Goal: Task Accomplishment & Management: Complete application form

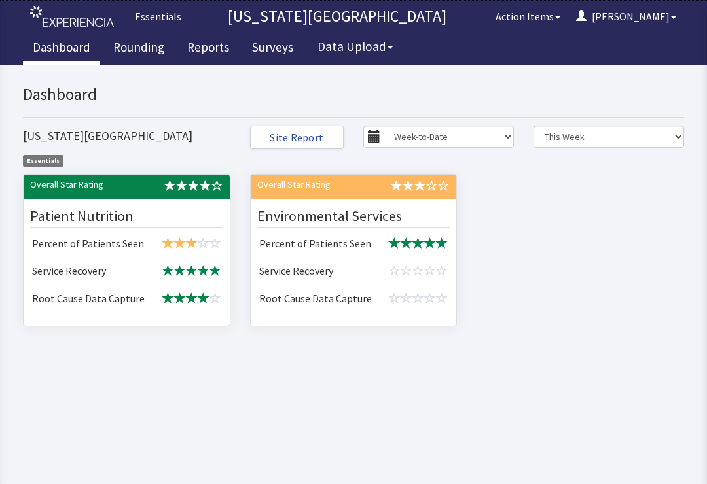
click at [154, 258] on td at bounding box center [190, 271] width 72 height 27
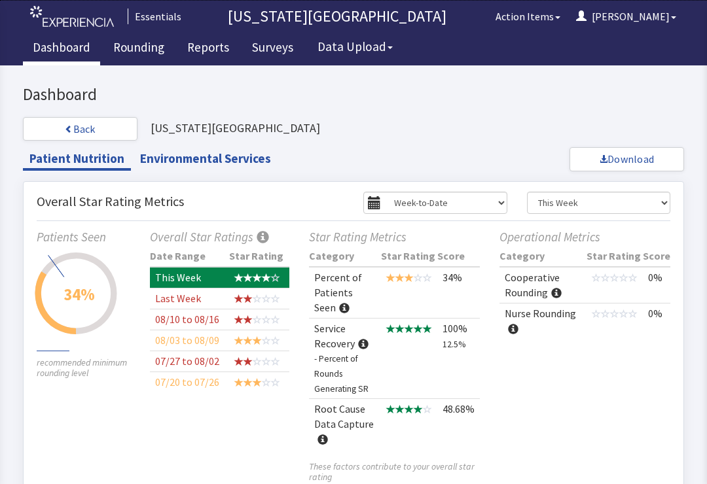
click at [147, 48] on link "Rounding" at bounding box center [138, 49] width 71 height 33
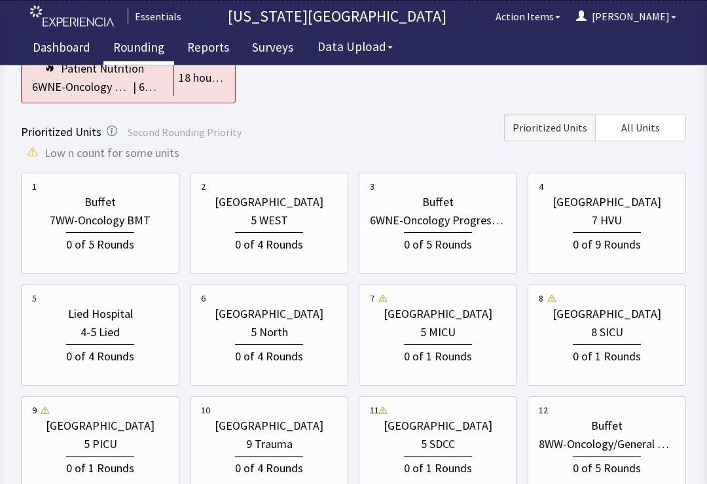
scroll to position [262, 0]
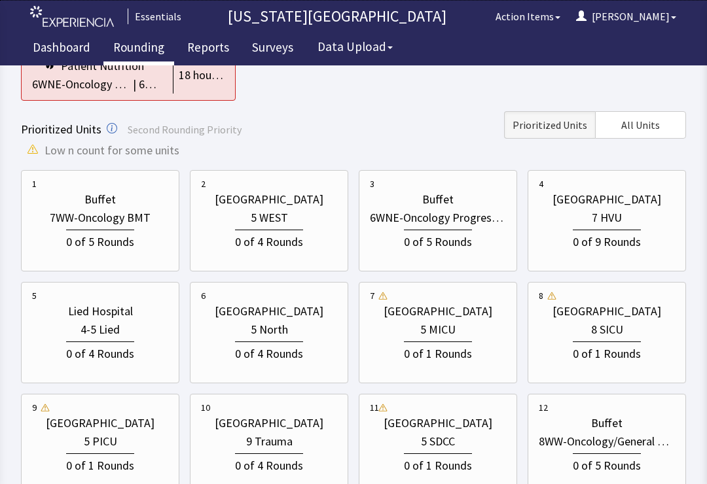
click at [442, 230] on div "0 of 5 Rounds" at bounding box center [438, 241] width 68 height 22
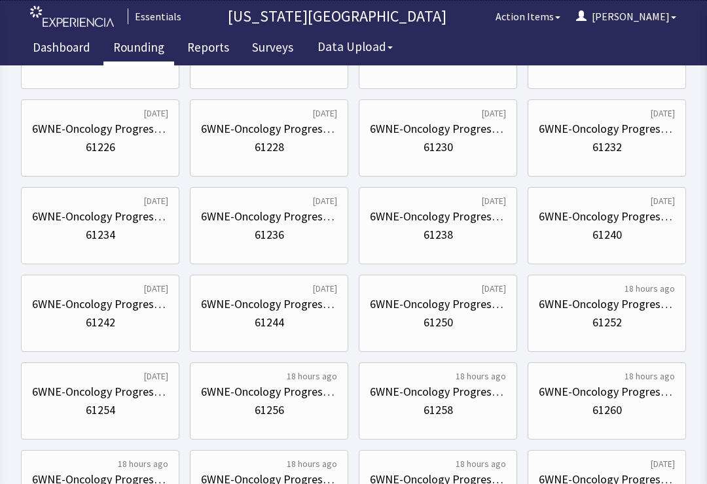
scroll to position [0, 0]
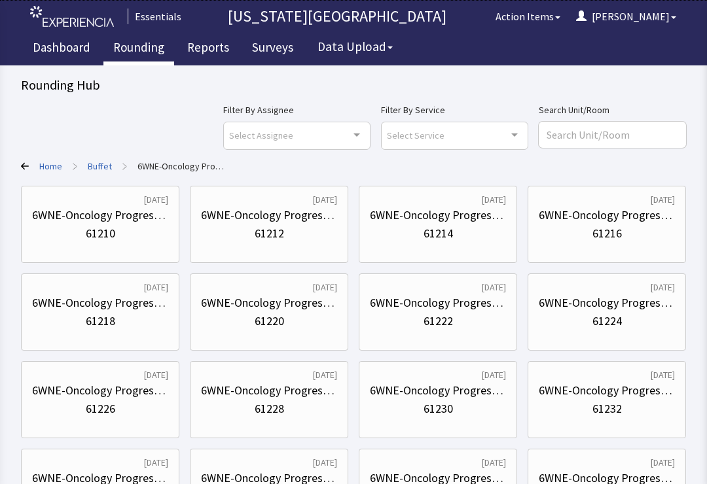
click at [60, 167] on link "Home" at bounding box center [50, 166] width 23 height 13
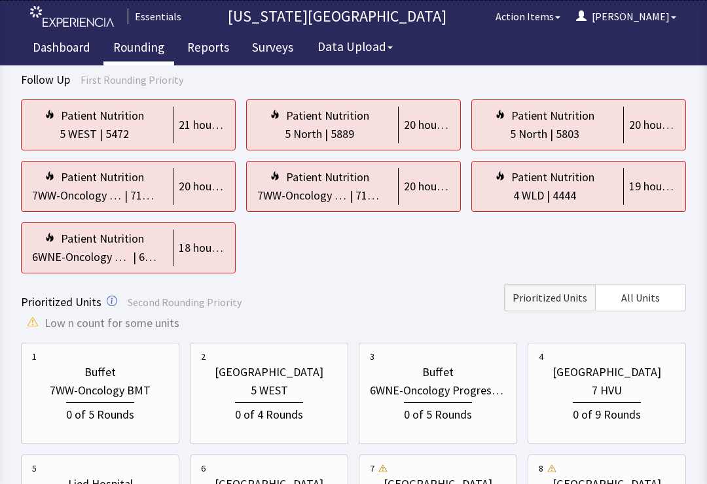
click at [649, 297] on span "All Units" at bounding box center [640, 298] width 39 height 16
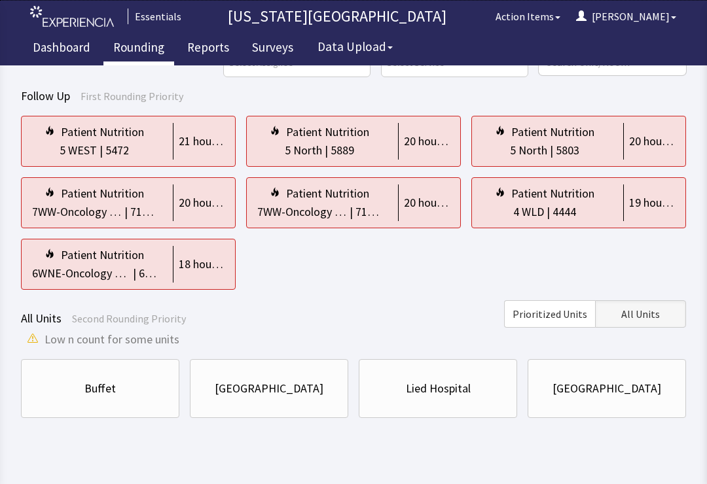
click at [107, 381] on div "Buffet" at bounding box center [99, 388] width 31 height 18
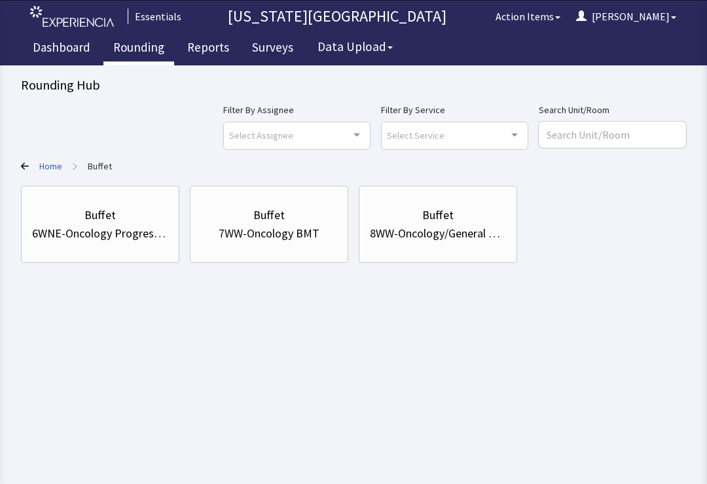
click at [449, 214] on div "Buffet" at bounding box center [437, 215] width 31 height 18
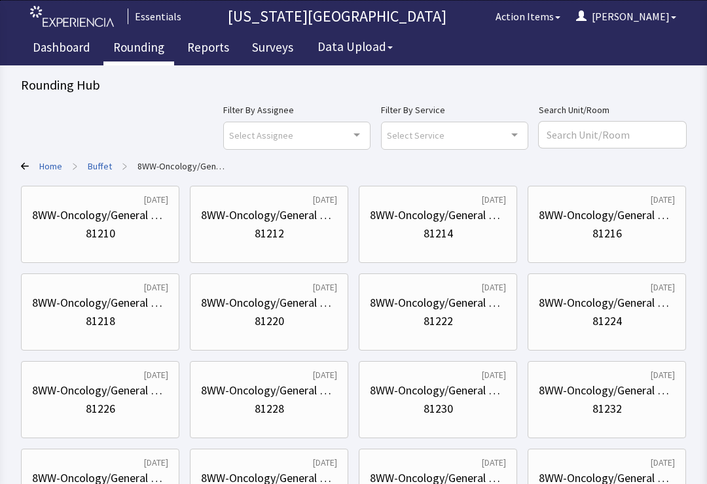
click at [131, 228] on div "81210" at bounding box center [100, 233] width 136 height 18
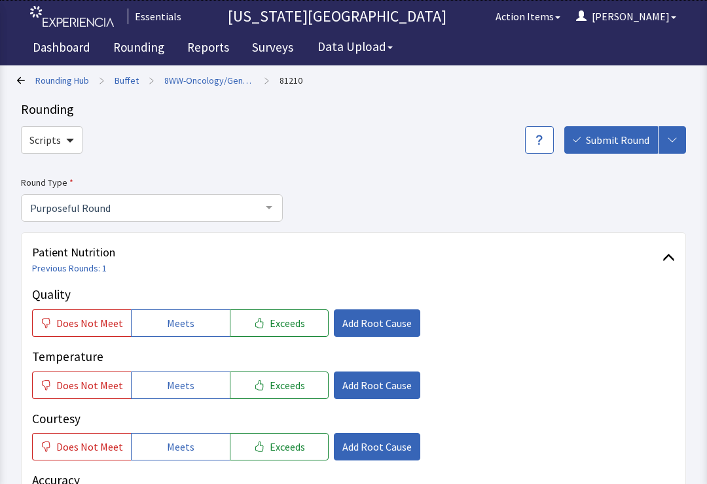
click at [192, 327] on button "Meets" at bounding box center [180, 322] width 99 height 27
click at [190, 393] on button "Meets" at bounding box center [180, 385] width 99 height 27
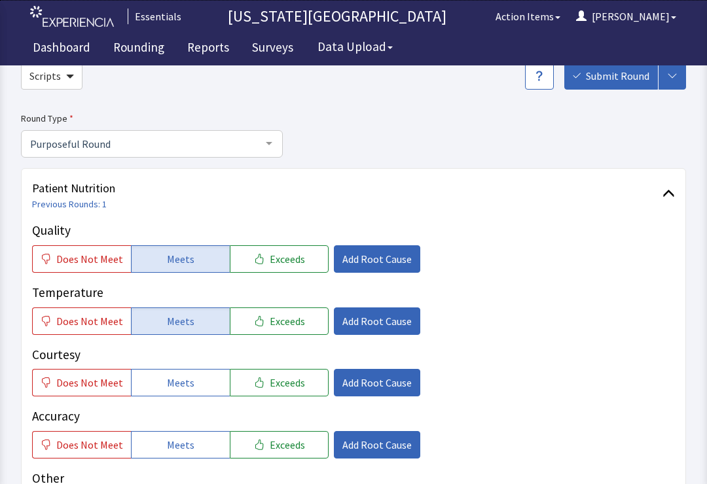
scroll to position [119, 0]
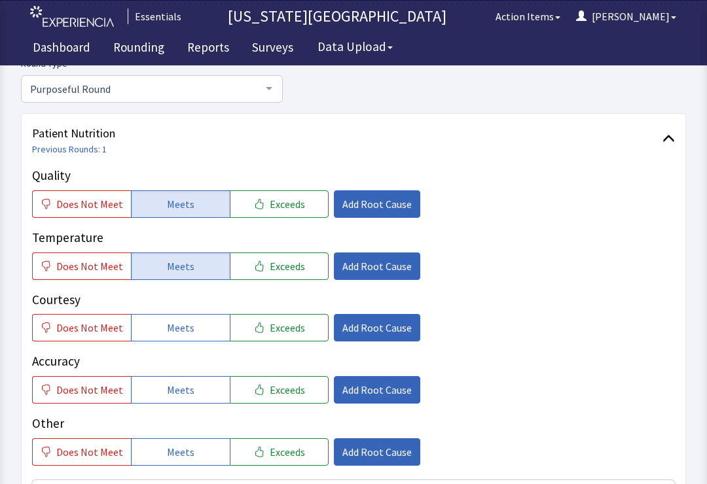
click at [201, 326] on button "Meets" at bounding box center [180, 327] width 99 height 27
click at [176, 394] on span "Meets" at bounding box center [180, 390] width 27 height 16
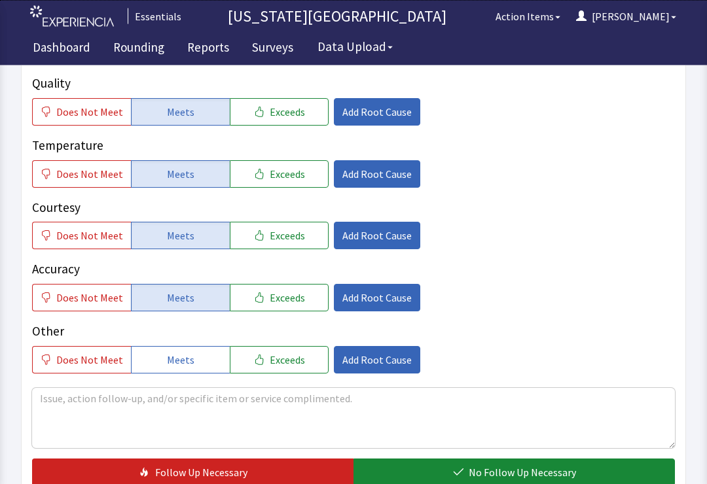
scroll to position [210, 0]
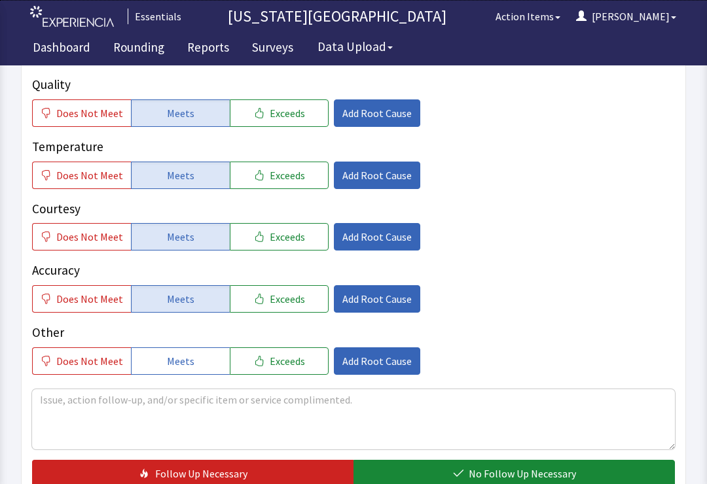
click at [528, 478] on span "No Follow Up Necessary" at bounding box center [521, 474] width 107 height 16
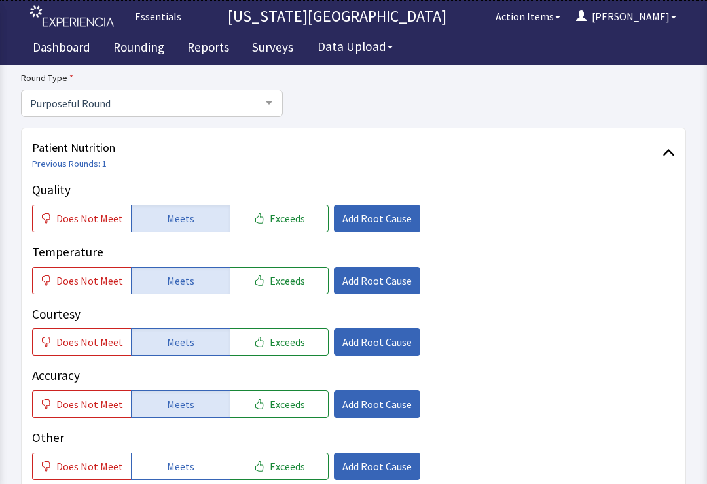
scroll to position [0, 0]
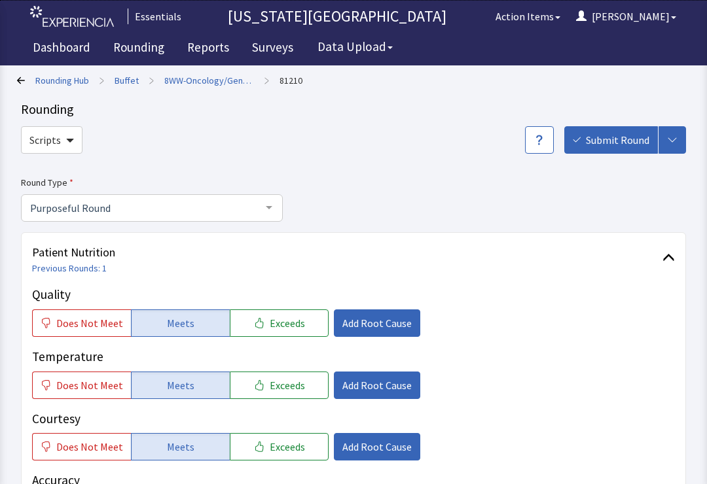
click at [606, 146] on span "Submit Round" at bounding box center [616, 140] width 63 height 16
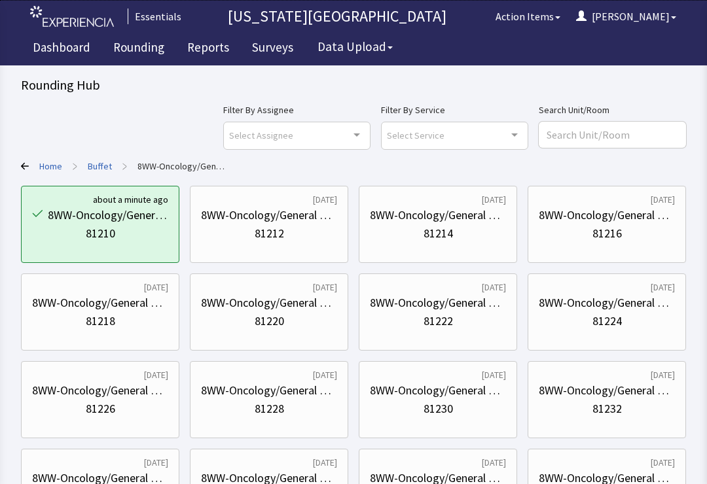
click at [440, 238] on div "81214" at bounding box center [437, 233] width 29 height 18
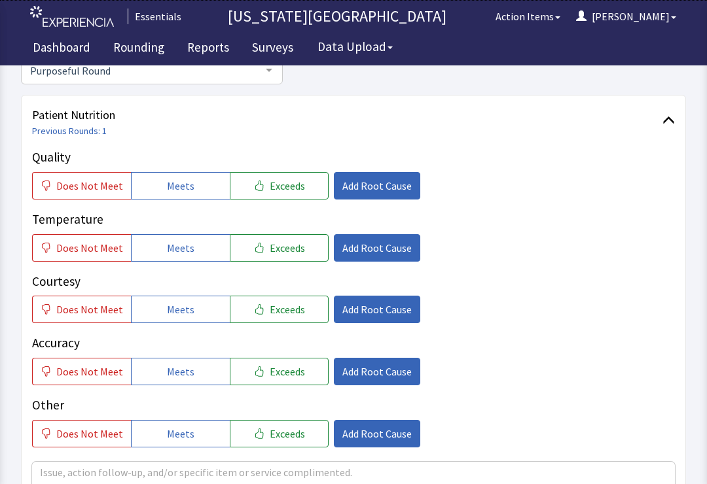
scroll to position [139, 0]
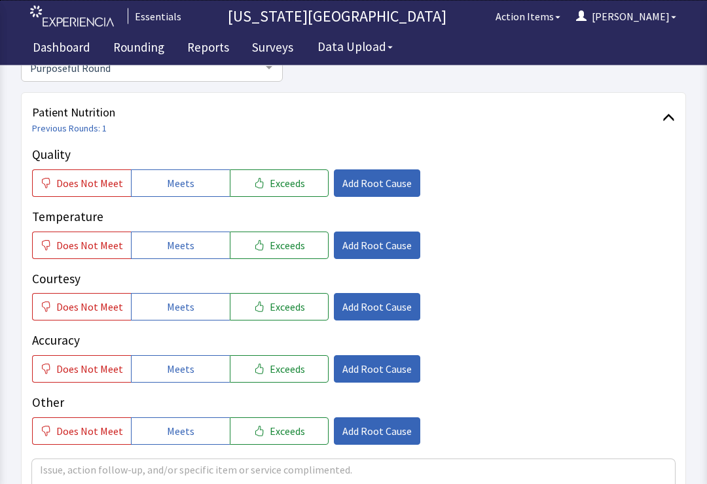
click at [182, 183] on span "Meets" at bounding box center [180, 184] width 27 height 16
click at [176, 232] on button "Meets" at bounding box center [180, 245] width 99 height 27
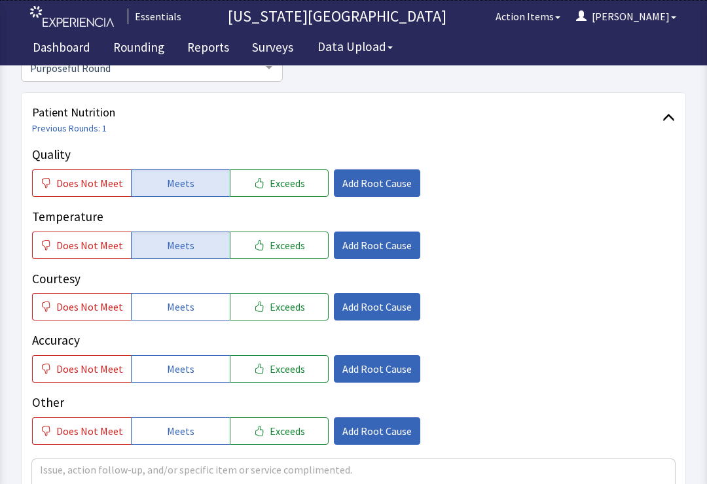
click at [200, 307] on button "Meets" at bounding box center [180, 306] width 99 height 27
click at [196, 349] on div "Accuracy Does Not Meet Meets Exceeds Add Root Cause" at bounding box center [353, 357] width 642 height 52
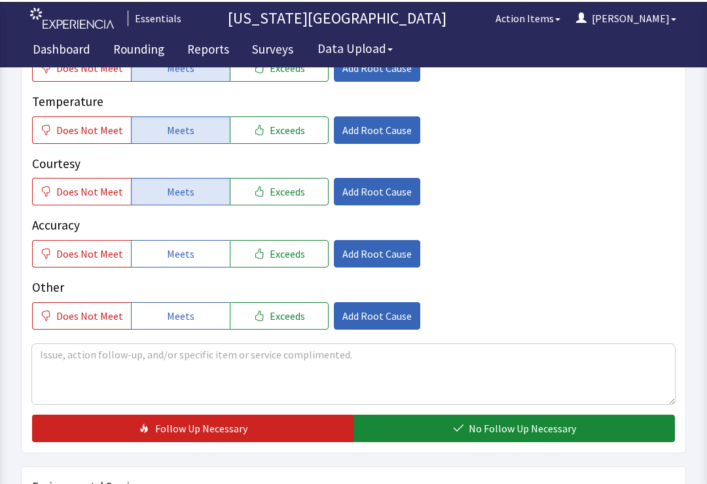
click at [485, 426] on span "No Follow Up Necessary" at bounding box center [521, 427] width 107 height 16
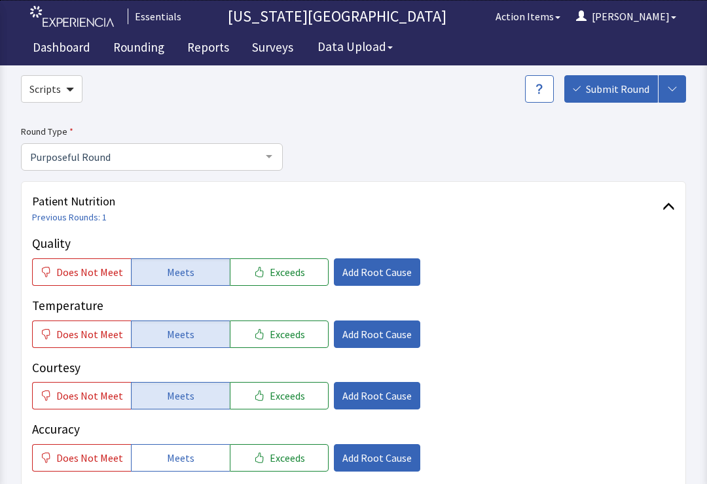
scroll to position [0, 0]
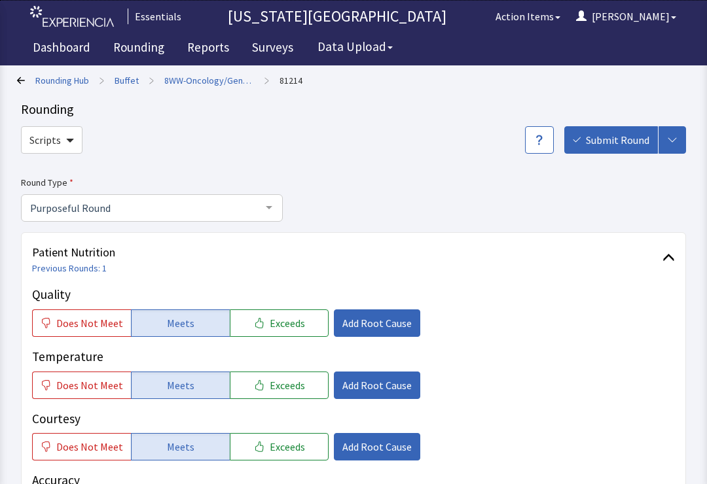
click at [598, 150] on button "Submit Round" at bounding box center [611, 139] width 94 height 27
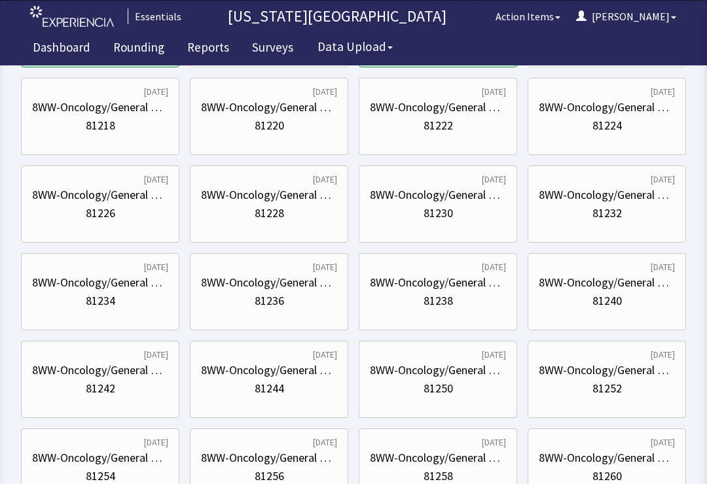
scroll to position [195, 0]
click at [291, 304] on div "81236" at bounding box center [269, 301] width 136 height 18
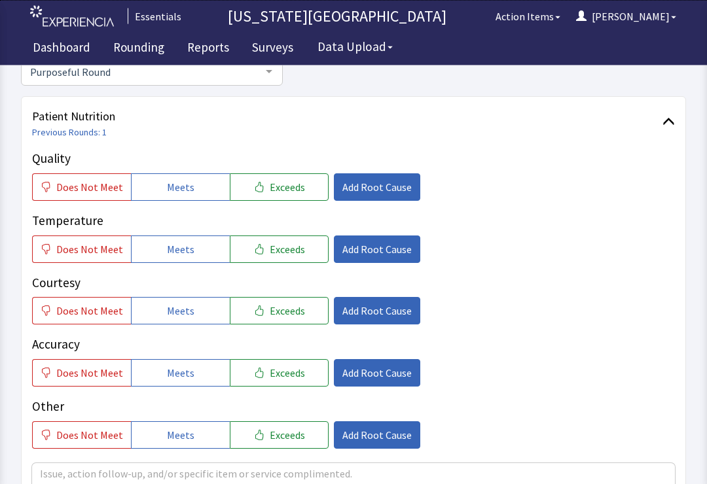
scroll to position [136, 0]
click at [206, 190] on button "Meets" at bounding box center [180, 186] width 99 height 27
click at [196, 252] on button "Meets" at bounding box center [180, 249] width 99 height 27
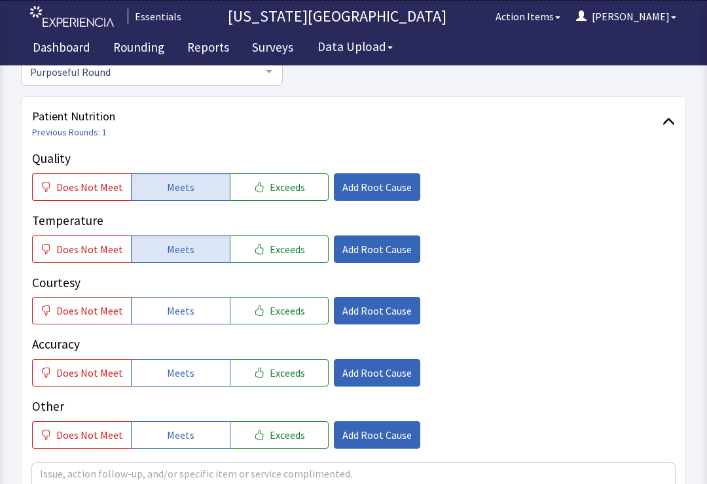
click at [190, 298] on button "Meets" at bounding box center [180, 310] width 99 height 27
click at [186, 349] on p "Accuracy" at bounding box center [353, 344] width 642 height 19
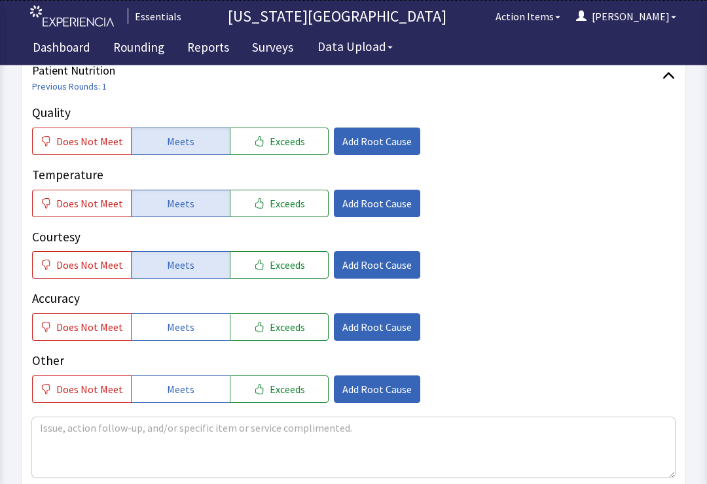
scroll to position [183, 0]
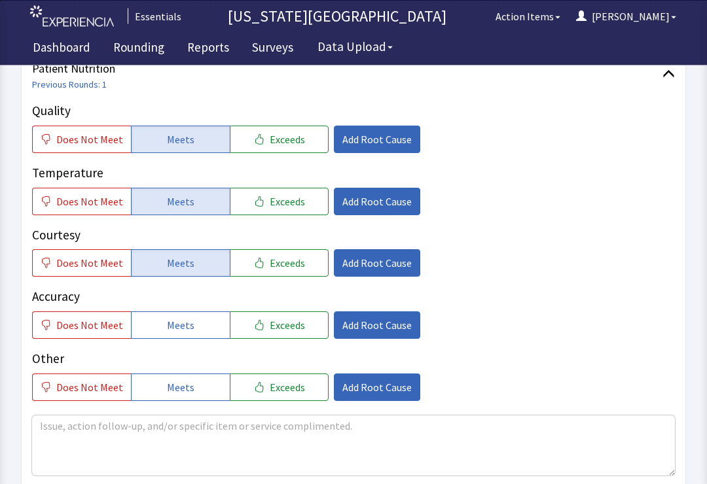
click at [287, 149] on button "Exceeds" at bounding box center [279, 139] width 99 height 27
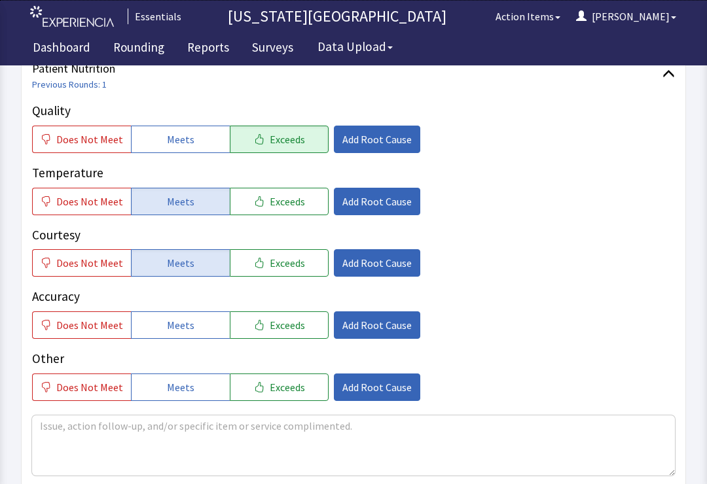
click at [183, 311] on button "Meets" at bounding box center [180, 324] width 99 height 27
click at [368, 137] on span "Add Root Cause" at bounding box center [376, 139] width 69 height 16
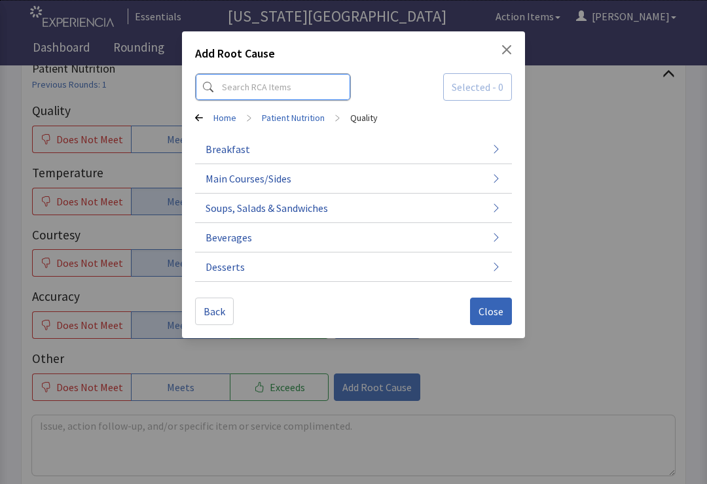
click at [275, 80] on input at bounding box center [273, 86] width 156 height 27
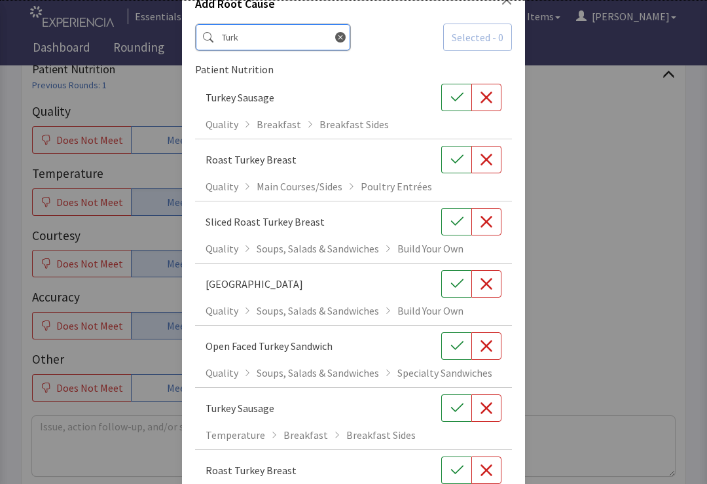
scroll to position [55, 0]
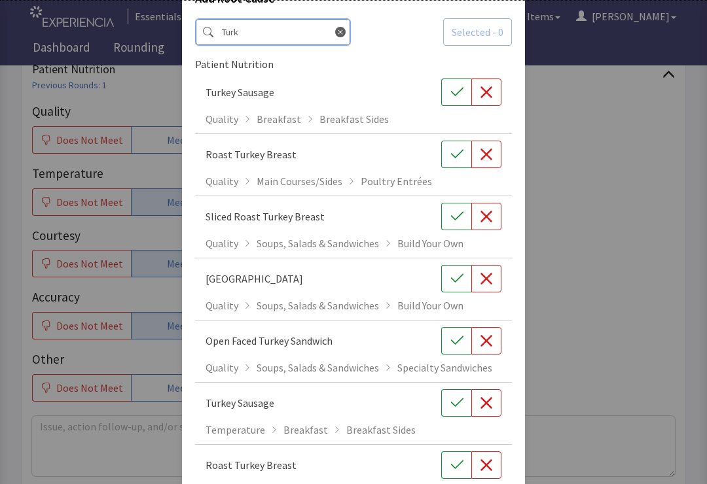
type input "Turk"
click at [447, 161] on button "button" at bounding box center [456, 154] width 30 height 27
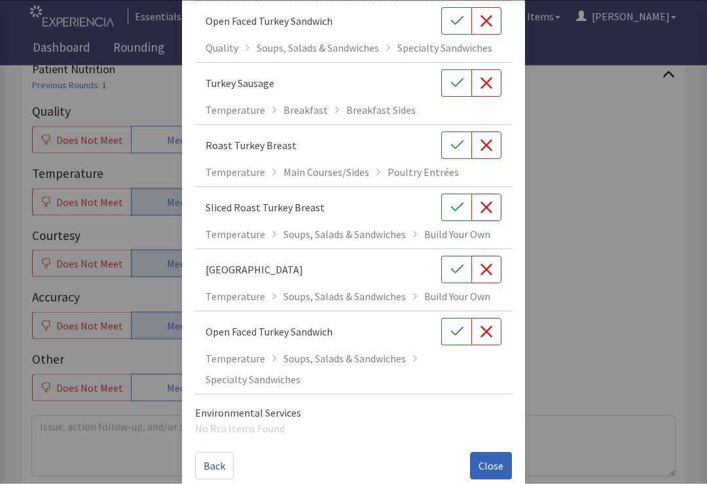
scroll to position [374, 0]
click at [500, 470] on span "Close" at bounding box center [490, 467] width 25 height 16
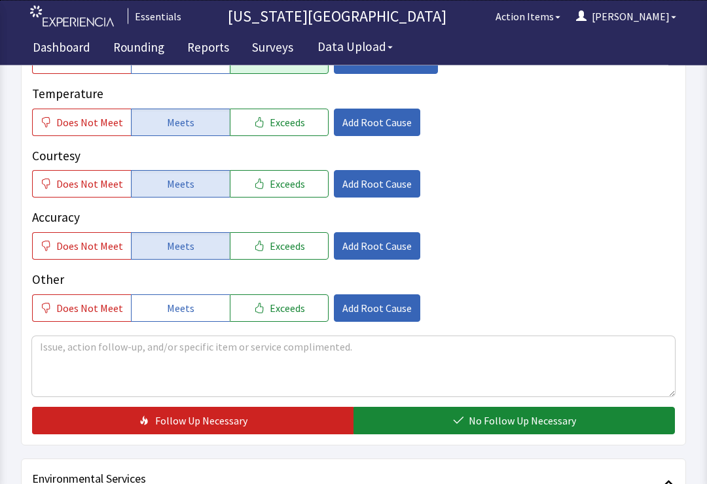
scroll to position [263, 0]
click at [548, 422] on span "No Follow Up Necessary" at bounding box center [521, 421] width 107 height 16
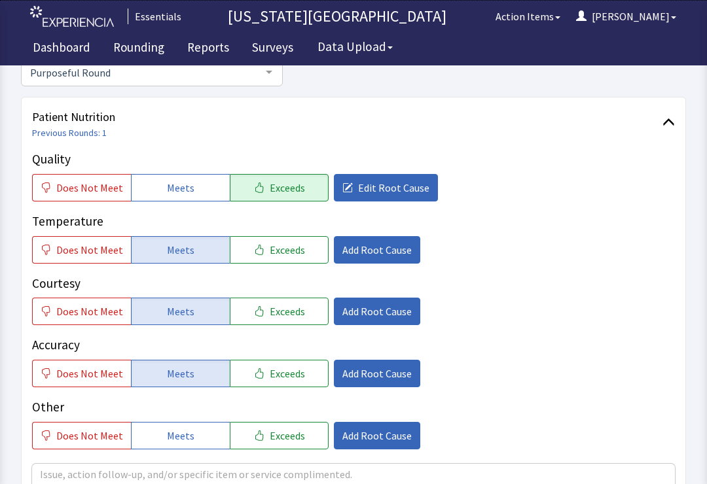
scroll to position [0, 0]
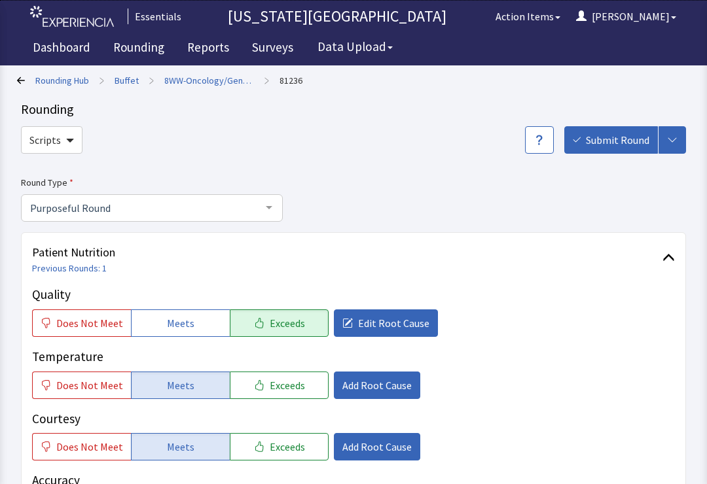
click at [606, 148] on button "Submit Round" at bounding box center [611, 139] width 94 height 27
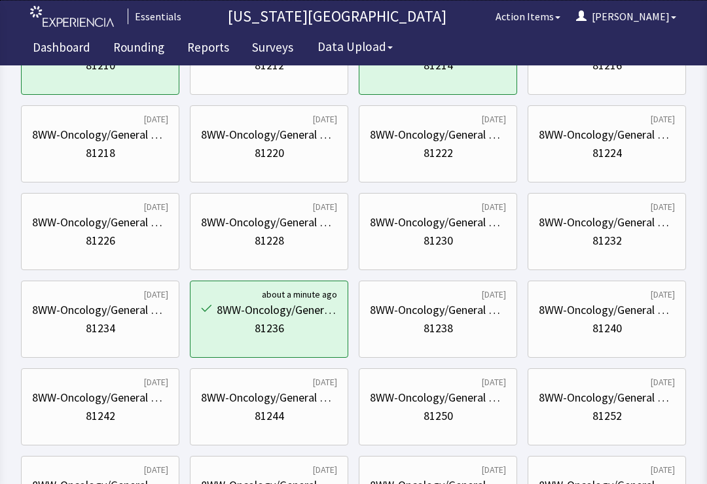
scroll to position [169, 0]
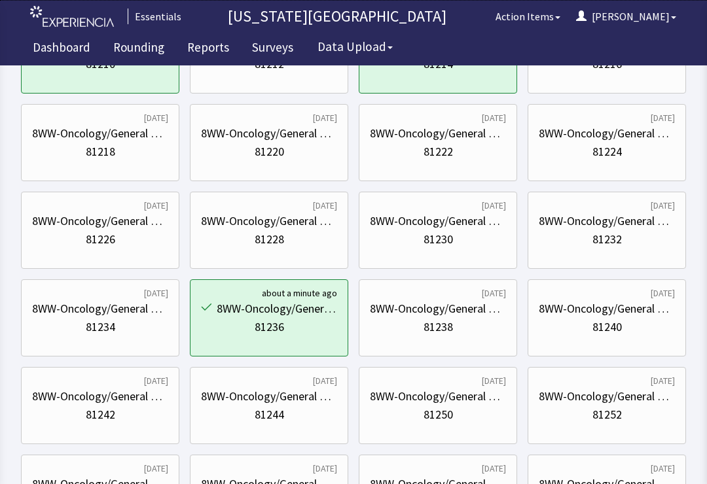
click at [597, 316] on div "8WW-Oncology/General Med/Surg Tele" at bounding box center [606, 309] width 136 height 18
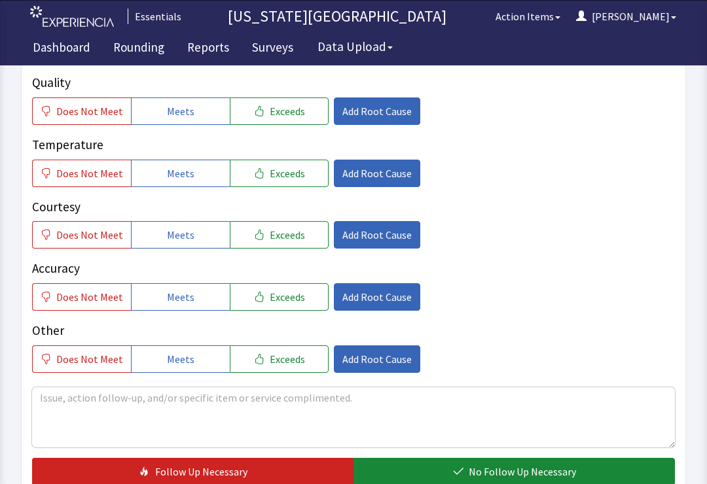
scroll to position [211, 0]
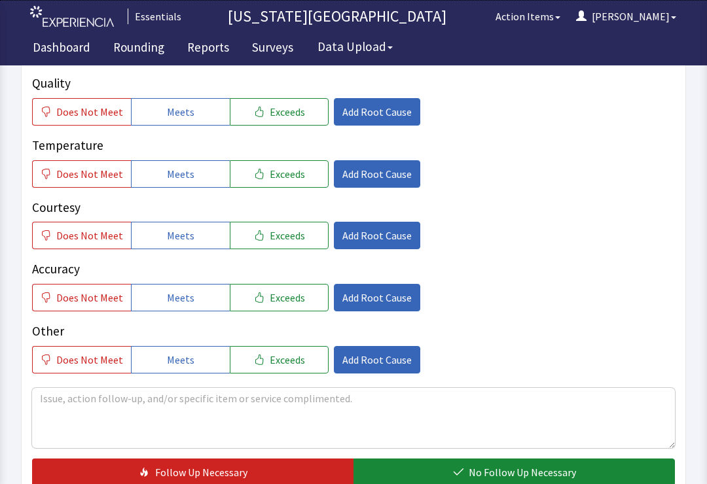
click at [198, 116] on button "Meets" at bounding box center [180, 111] width 99 height 27
click at [192, 160] on button "Meets" at bounding box center [180, 173] width 99 height 27
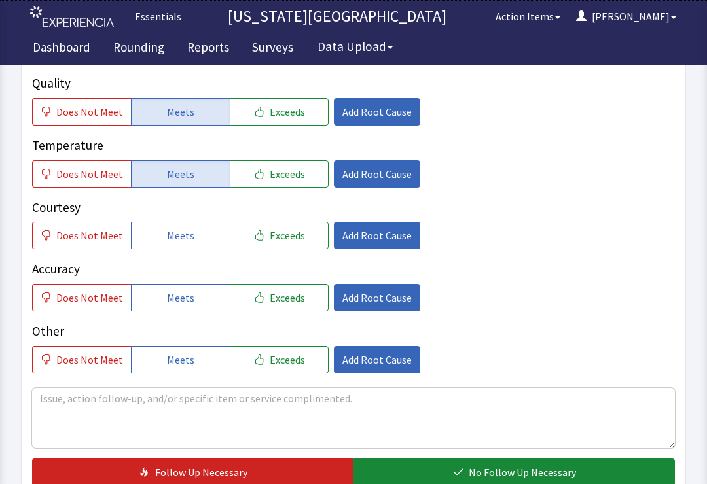
click at [192, 222] on button "Meets" at bounding box center [180, 235] width 99 height 27
click at [179, 290] on span "Meets" at bounding box center [180, 298] width 27 height 16
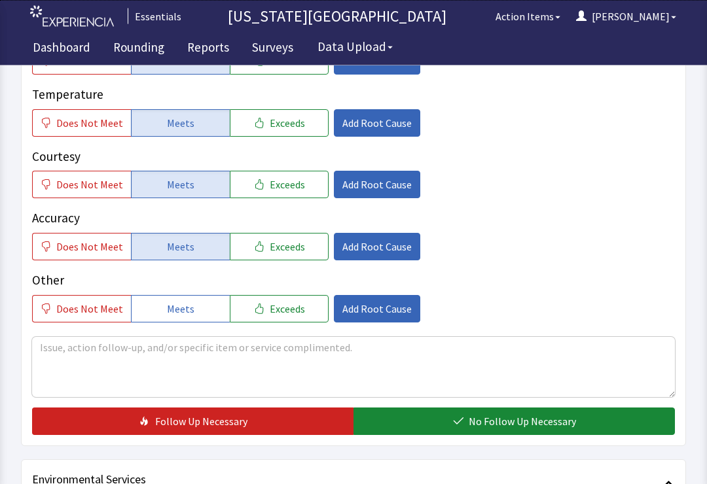
scroll to position [260, 0]
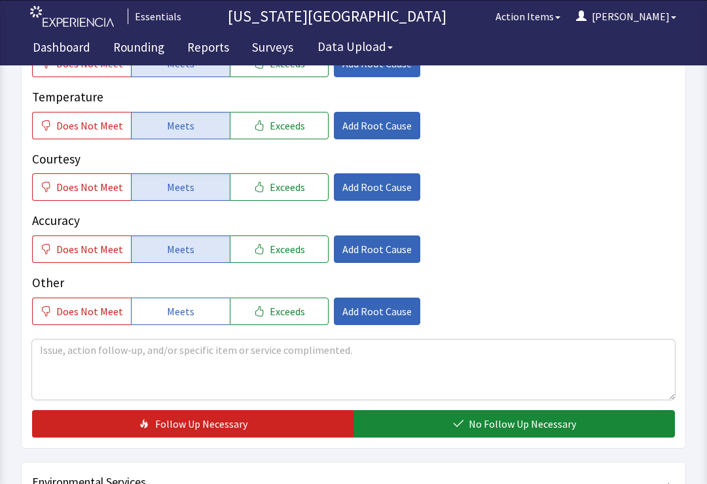
click at [525, 423] on span "No Follow Up Necessary" at bounding box center [521, 424] width 107 height 16
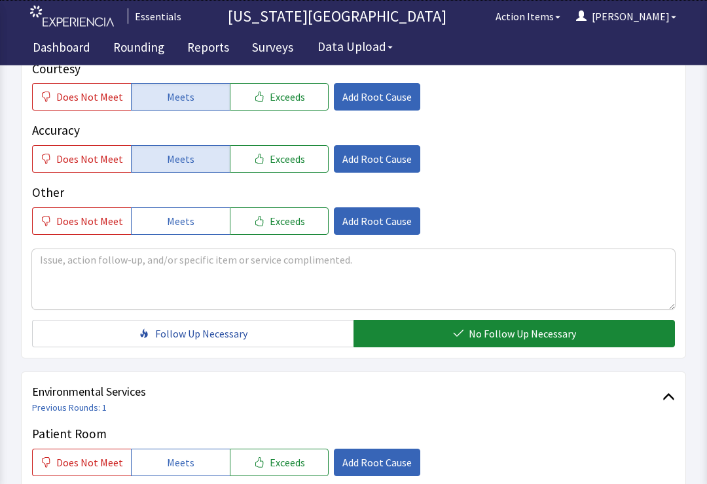
scroll to position [349, 0]
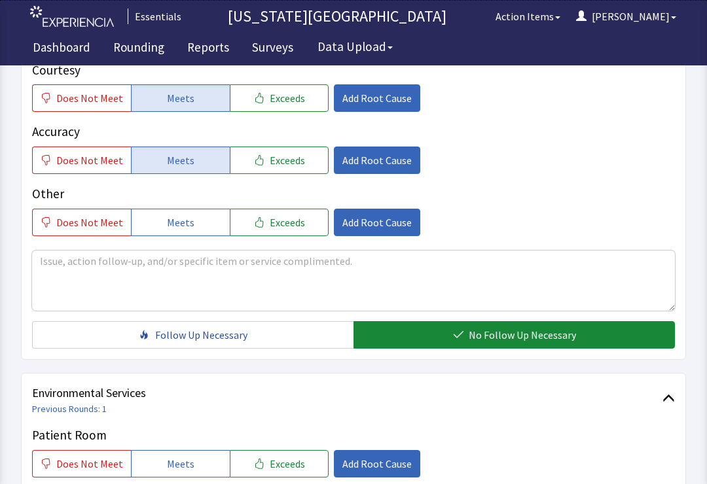
click at [517, 330] on span "No Follow Up Necessary" at bounding box center [521, 335] width 107 height 16
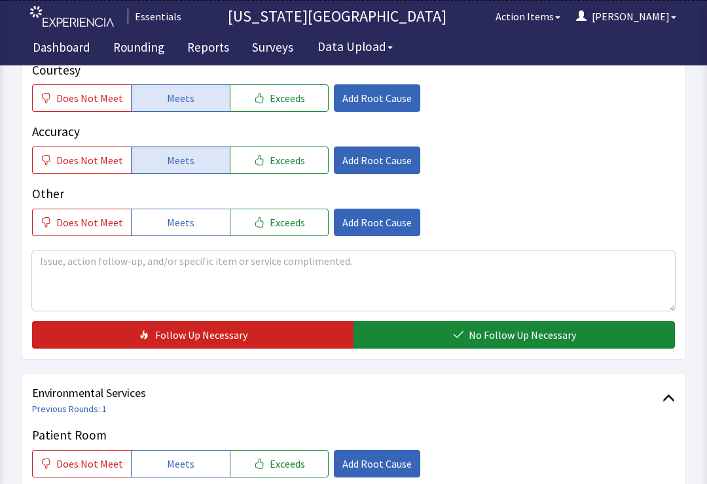
click at [562, 356] on div "Patient Nutrition Previous Rounds: 1 Quality Does Not Meet Meets Exceeds Add Ro…" at bounding box center [353, 122] width 665 height 476
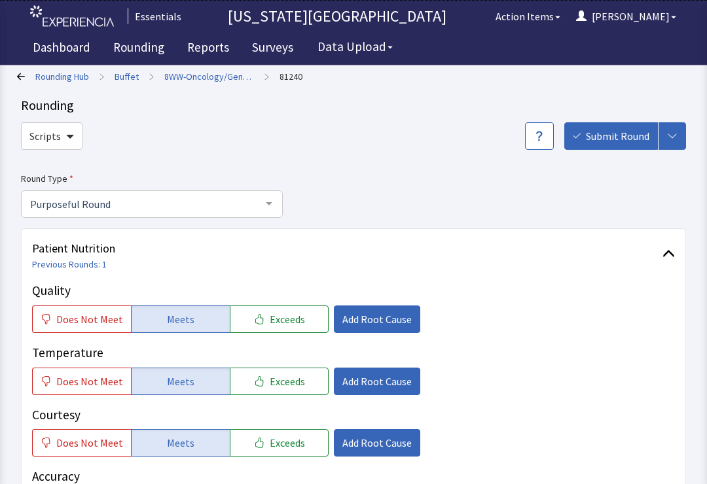
scroll to position [0, 0]
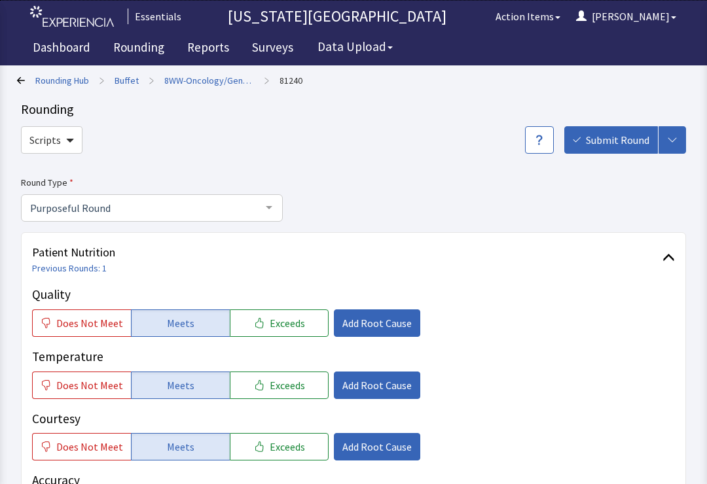
click at [606, 136] on span "Submit Round" at bounding box center [616, 140] width 63 height 16
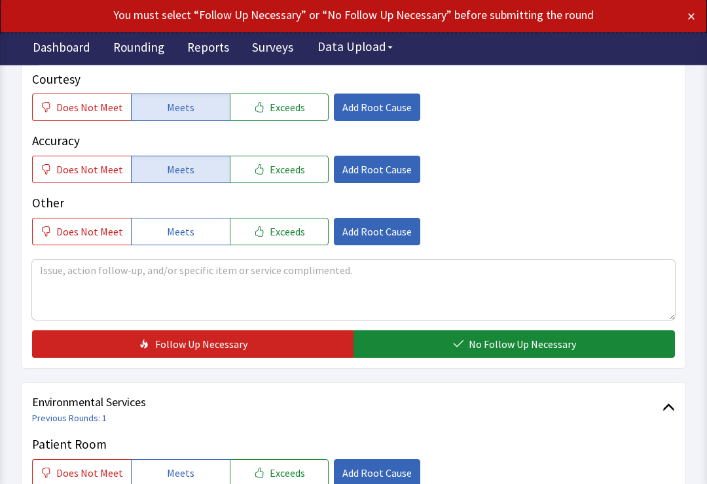
click at [538, 346] on span "No Follow Up Necessary" at bounding box center [521, 345] width 107 height 16
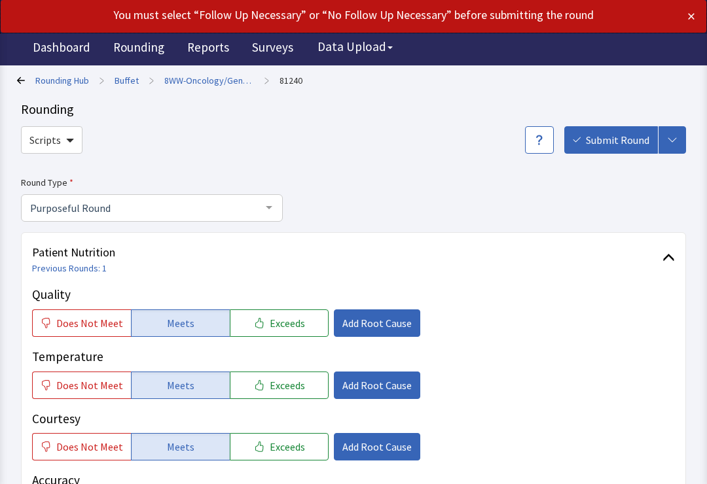
click at [604, 143] on span "Submit Round" at bounding box center [616, 140] width 63 height 16
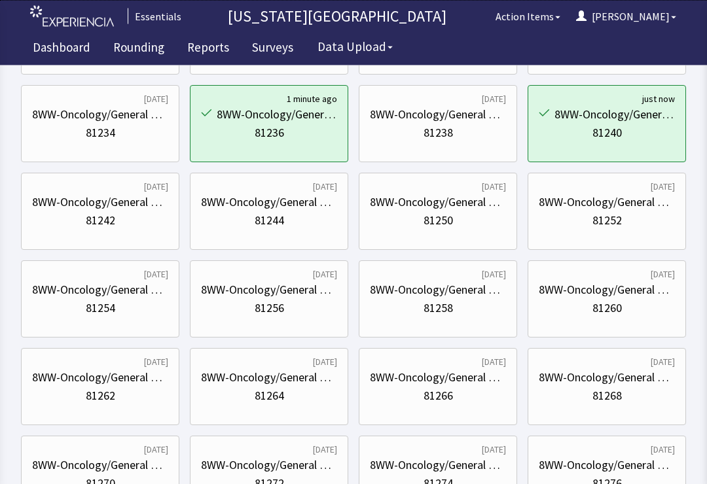
scroll to position [364, 0]
click at [294, 224] on div "81244" at bounding box center [269, 220] width 136 height 18
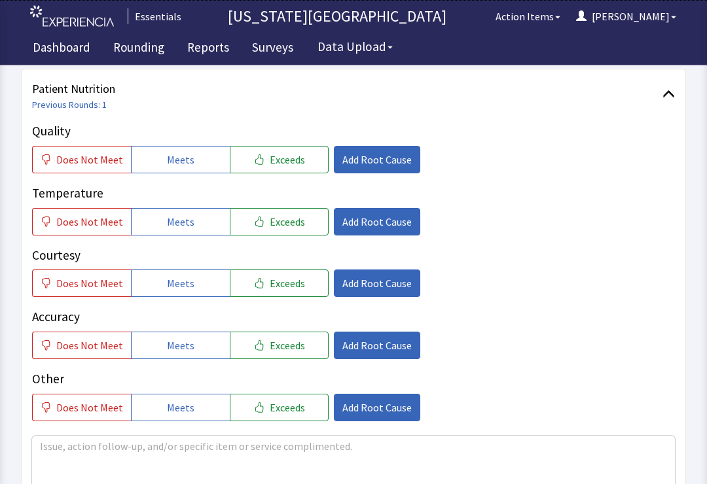
scroll to position [410, 0]
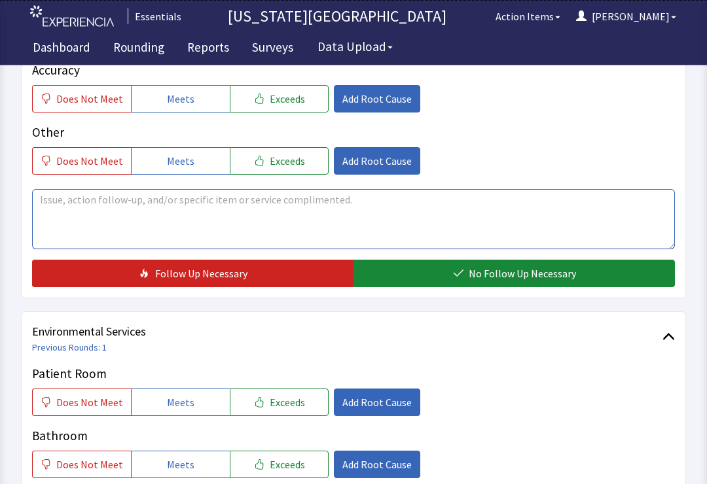
click at [318, 205] on textarea at bounding box center [353, 220] width 642 height 60
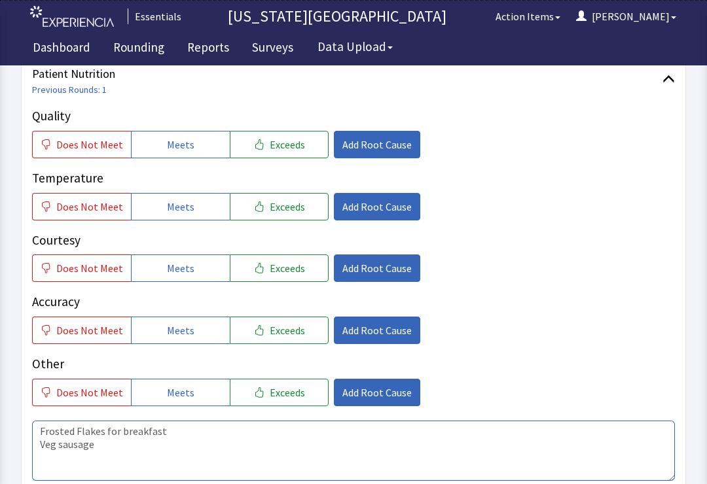
scroll to position [175, 0]
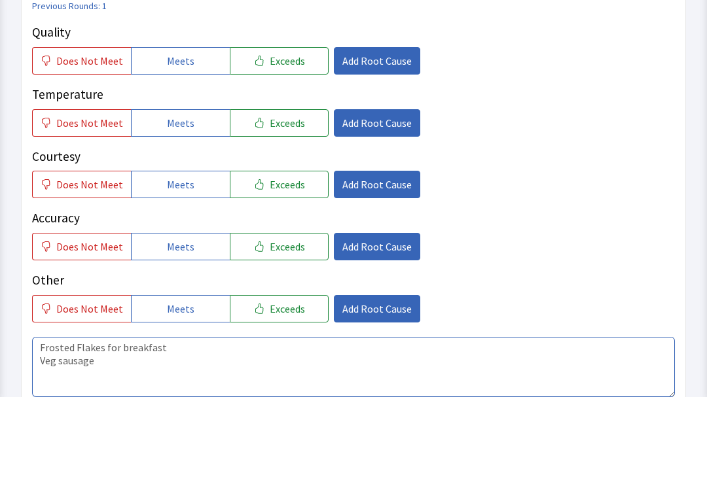
type textarea "Frosted Flakes for breakfast Veg sausage"
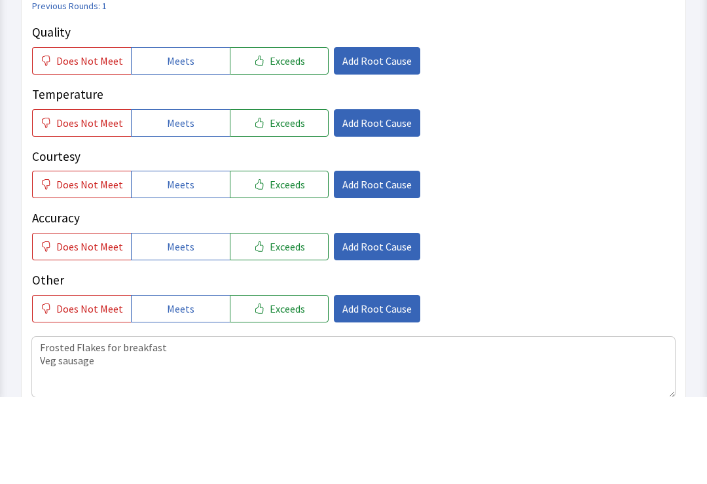
click at [367, 141] on span "Add Root Cause" at bounding box center [376, 149] width 69 height 16
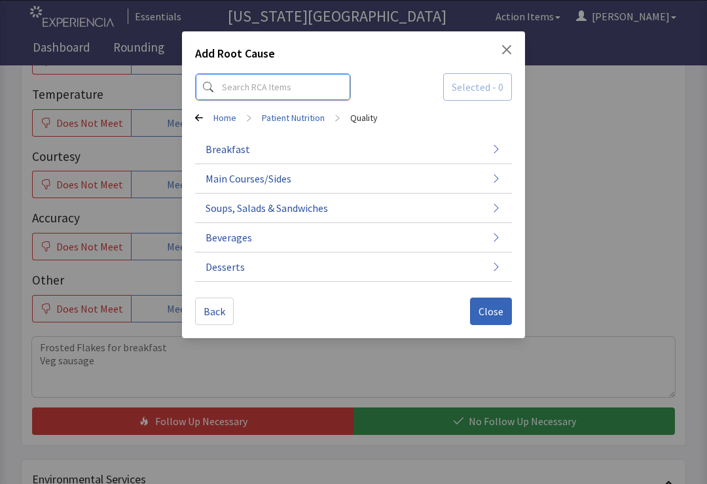
click at [287, 88] on input at bounding box center [273, 86] width 156 height 27
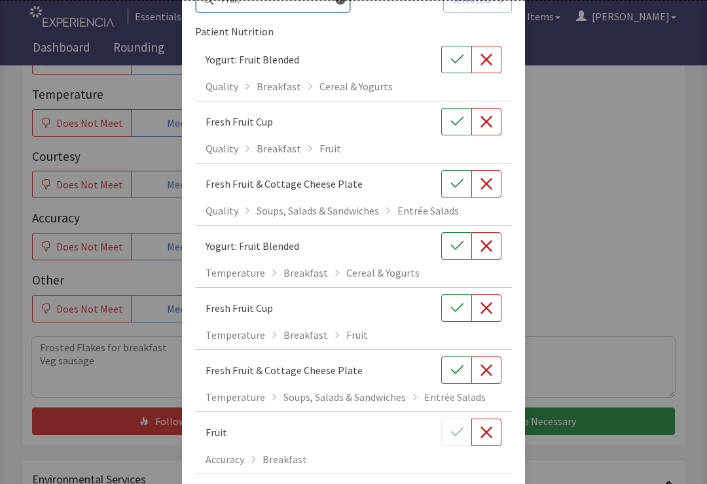
scroll to position [86, 0]
type input "Fruit"
click at [446, 133] on button "button" at bounding box center [456, 122] width 30 height 27
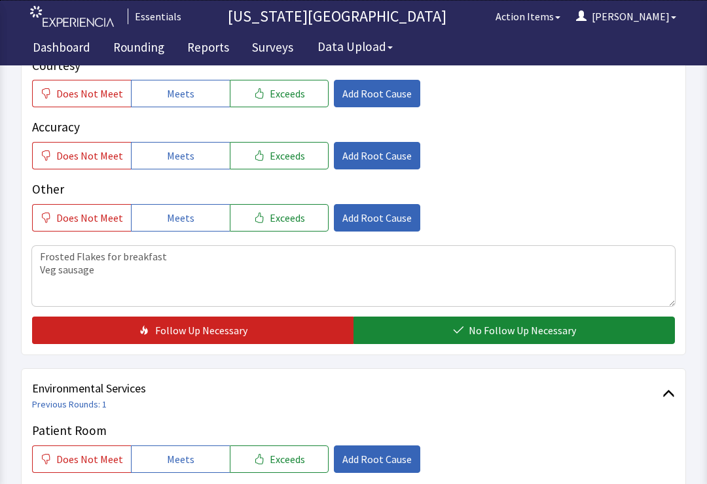
scroll to position [351, 0]
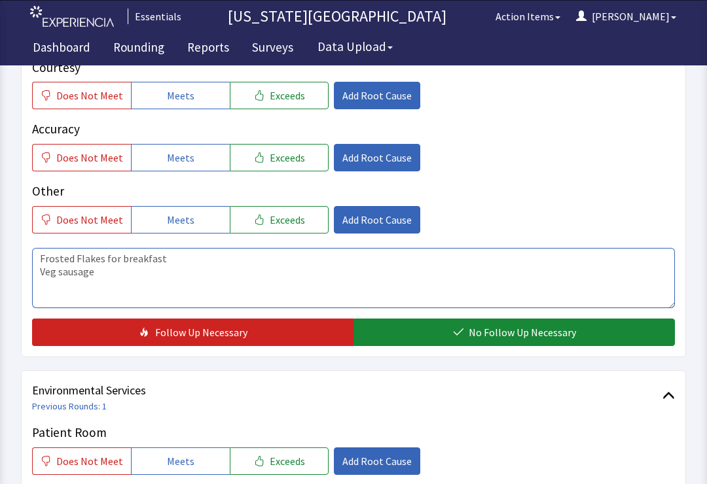
click at [218, 264] on textarea "Frosted Flakes for breakfast Veg sausage" at bounding box center [353, 278] width 642 height 60
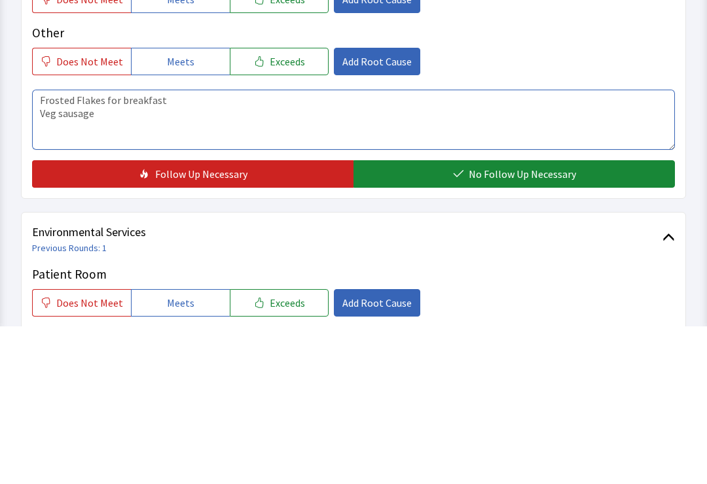
scroll to position [509, 0]
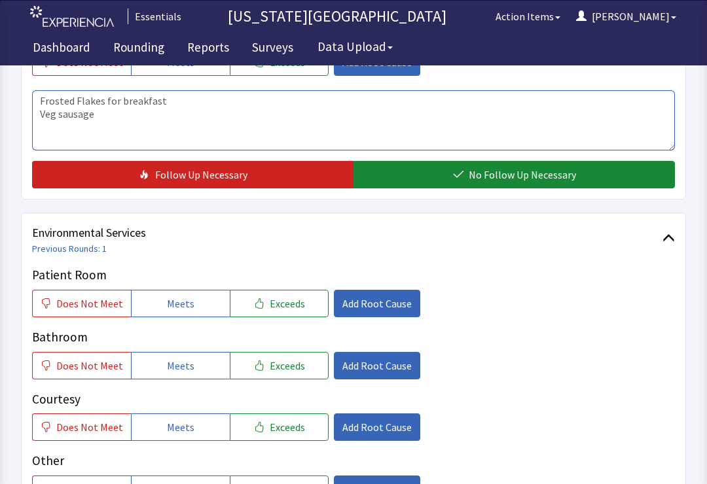
click at [309, 113] on textarea "Frosted Flakes for breakfast Veg sausage" at bounding box center [353, 120] width 642 height 60
click at [118, 113] on textarea "Frosted Flakes for breakfast Veg sausage cadprdiac menu" at bounding box center [353, 120] width 642 height 60
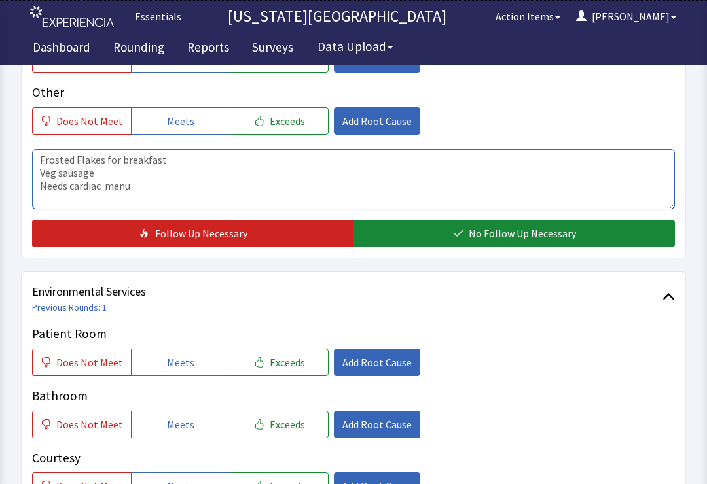
scroll to position [450, 0]
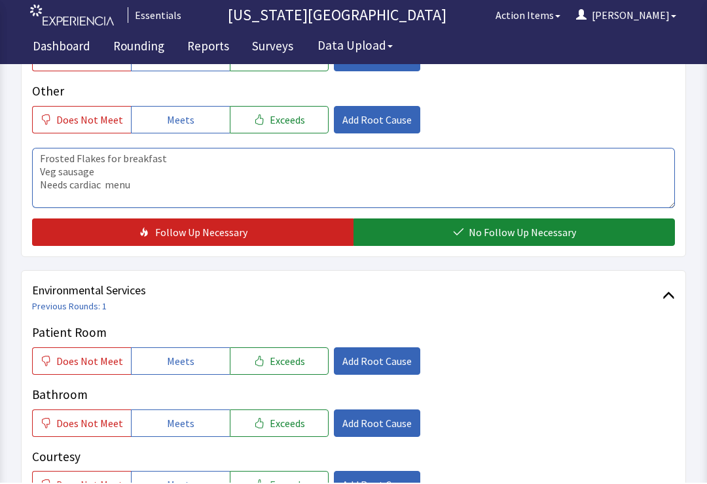
click at [120, 172] on textarea "Frosted Flakes for breakfast Veg sausage Needs cardiac menu" at bounding box center [353, 179] width 642 height 60
click at [109, 188] on textarea "Frosted Flakes for breakfast Veg sausage Needs cardiac menu" at bounding box center [353, 179] width 642 height 60
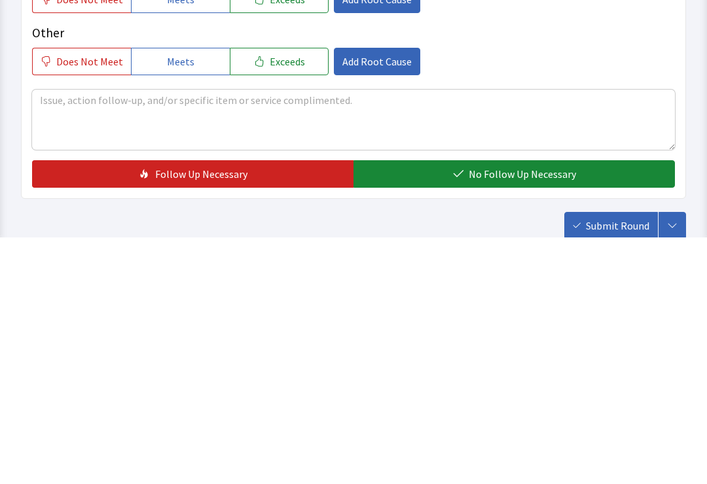
click at [645, 407] on button "No Follow Up Necessary" at bounding box center [513, 420] width 321 height 27
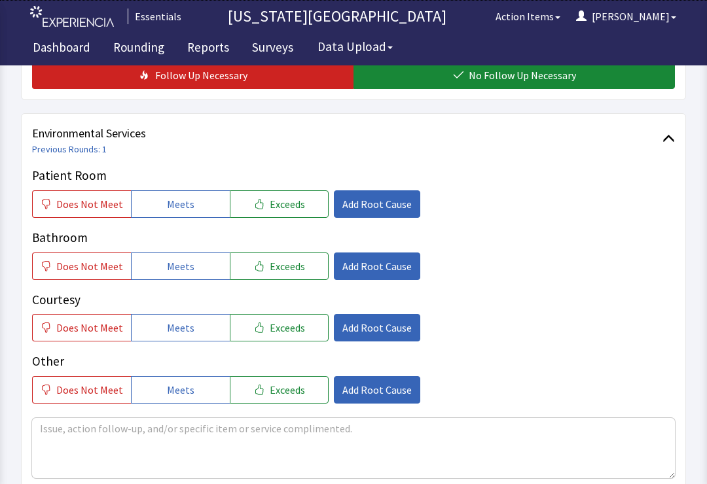
scroll to position [508, 0]
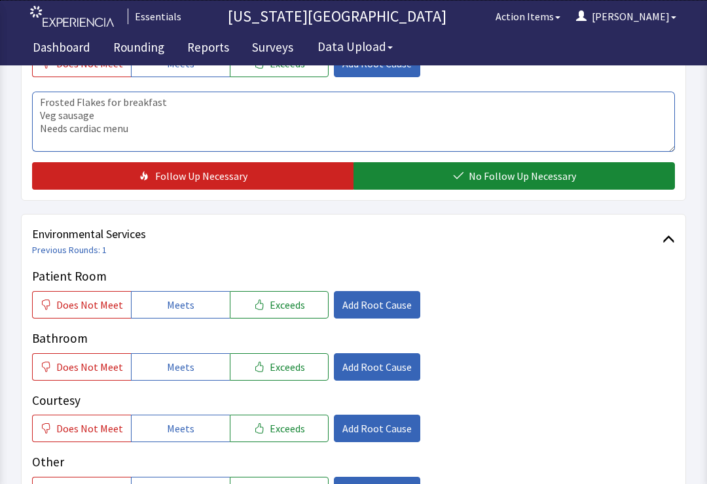
click at [203, 133] on textarea "Frosted Flakes for breakfast Veg sausage Needs cardiac menu" at bounding box center [353, 122] width 642 height 60
type textarea "Frosted Flakes for breakfast Veg sausage Needs cardiac menu Coffee not good"
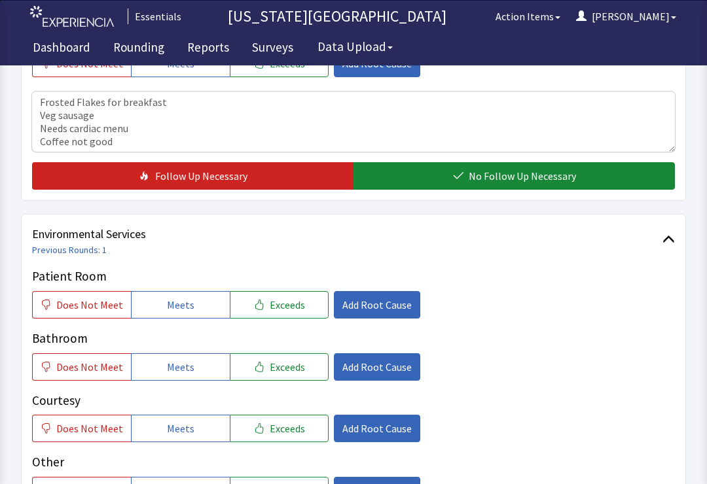
scroll to position [680, 0]
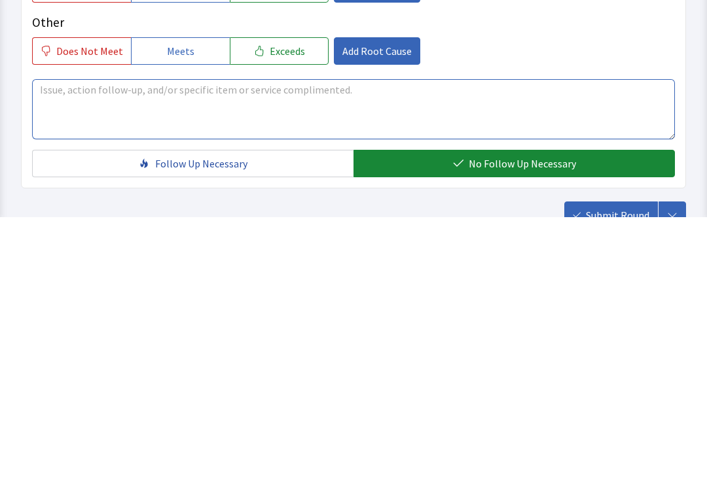
click at [285, 346] on textarea at bounding box center [353, 376] width 642 height 60
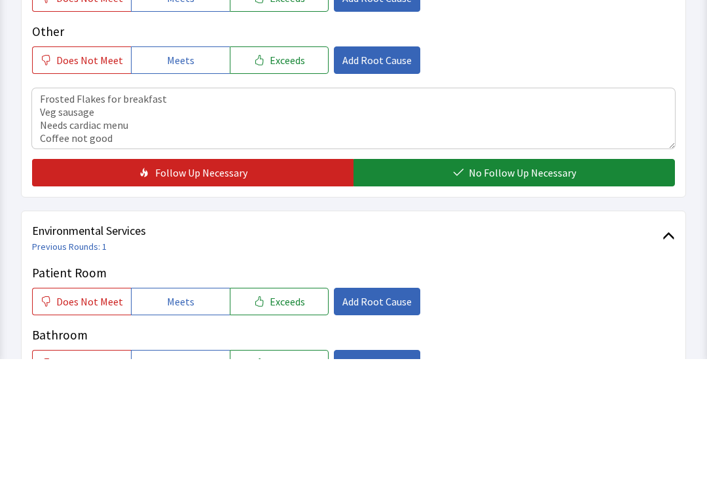
scroll to position [0, 0]
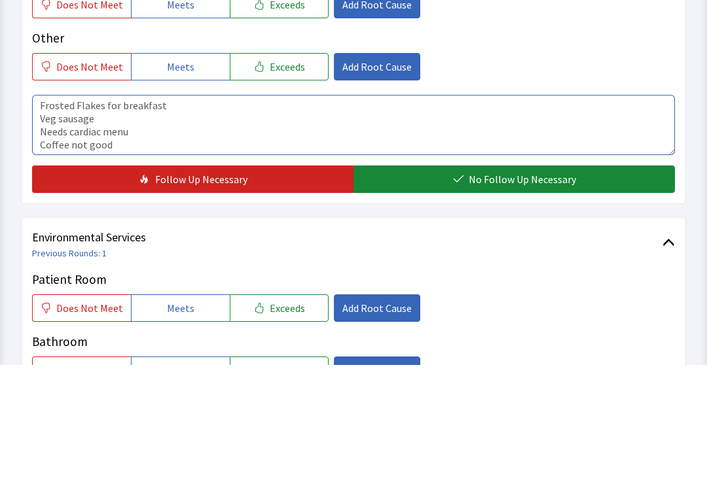
click at [220, 214] on textarea "Frosted Flakes for breakfast Veg sausage Needs cardiac menu Coffee not good" at bounding box center [353, 244] width 642 height 60
click at [199, 214] on textarea "Frosted Flakes for breakfast Veg sausage Needs cardiac menu Coffee not good" at bounding box center [353, 244] width 642 height 60
click at [223, 214] on textarea "Frosted Flakes for breakfast Veg sausage Needs cardiac menu Coffee not good" at bounding box center [353, 244] width 642 height 60
click at [304, 214] on textarea "Frosted Flakes for breakfast Veg sausage Needs cardiac menu Coffee not good" at bounding box center [353, 244] width 642 height 60
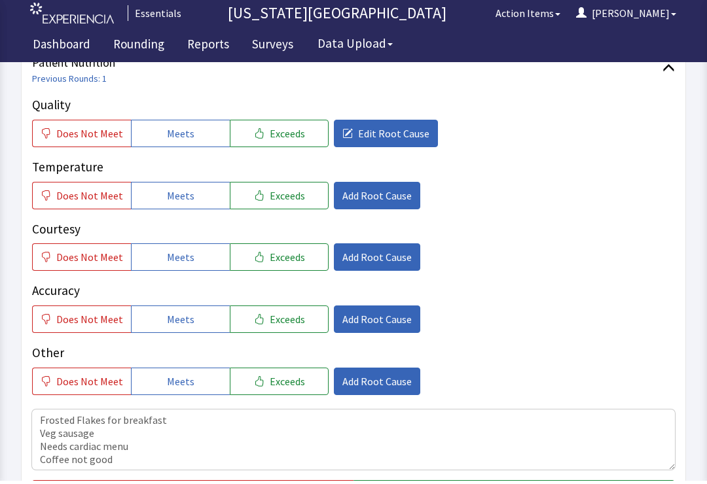
click at [183, 140] on button "Meets" at bounding box center [180, 136] width 99 height 27
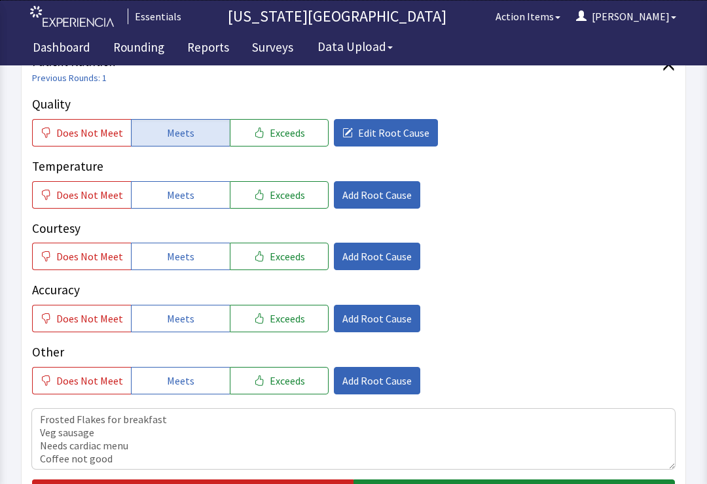
click at [183, 200] on span "Meets" at bounding box center [180, 195] width 27 height 16
click at [188, 256] on span "Meets" at bounding box center [180, 257] width 27 height 16
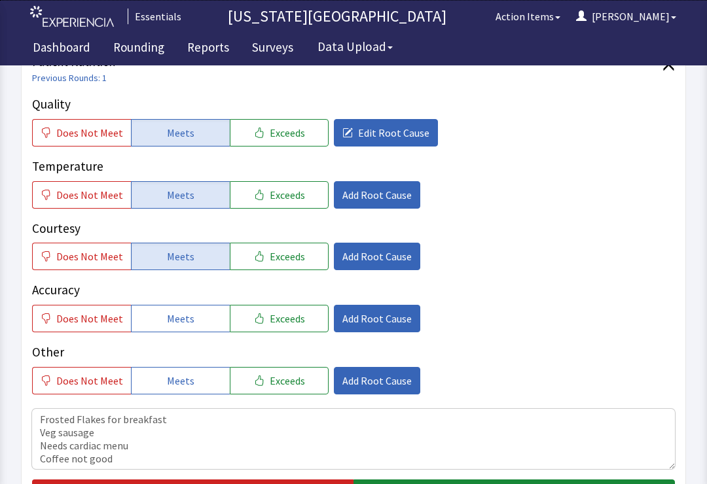
click at [189, 314] on button "Meets" at bounding box center [180, 318] width 99 height 27
click at [95, 139] on span "Does Not Meet" at bounding box center [89, 133] width 67 height 16
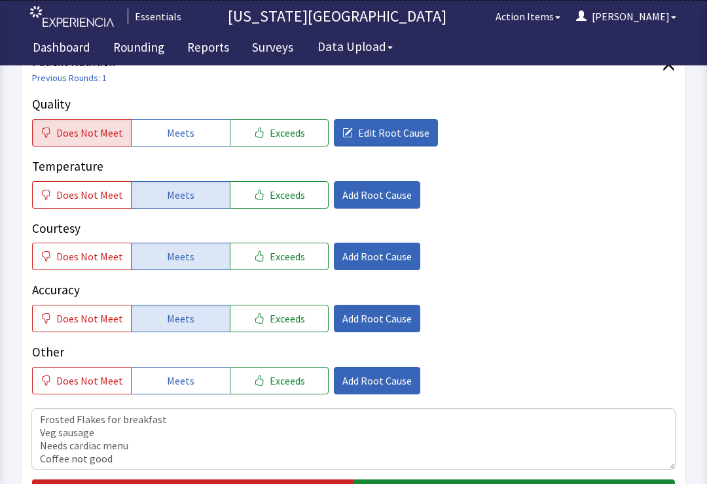
click at [377, 133] on span "Edit Root Cause" at bounding box center [393, 133] width 71 height 16
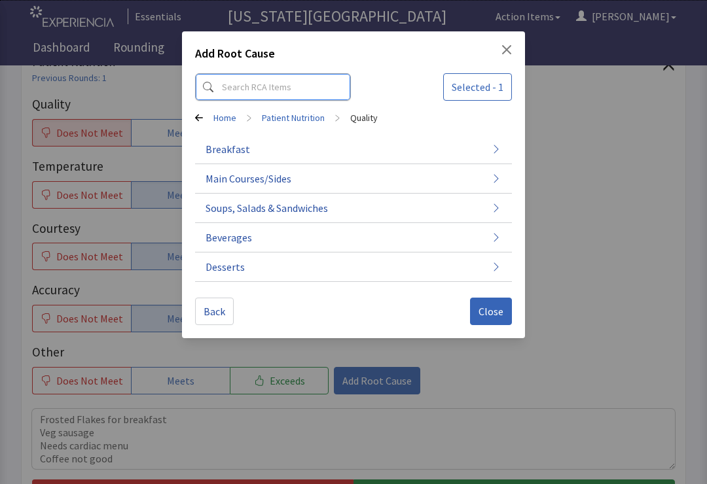
click at [262, 80] on input at bounding box center [273, 86] width 156 height 27
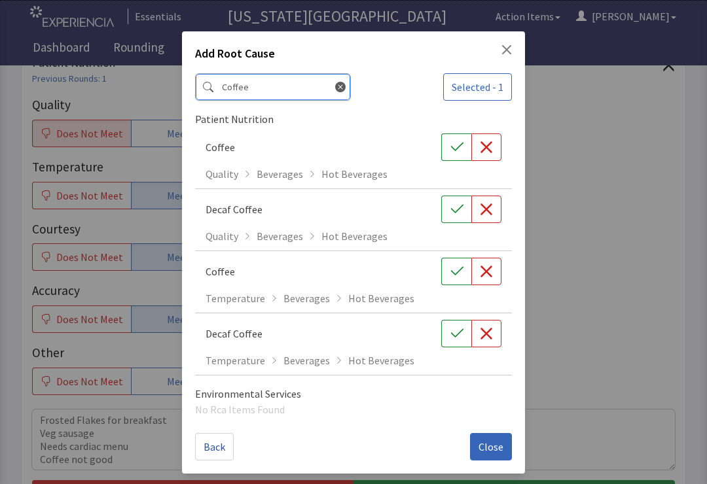
type input "Coffee"
click at [489, 151] on icon "button" at bounding box center [486, 147] width 13 height 13
click at [491, 449] on span "Close" at bounding box center [490, 447] width 25 height 16
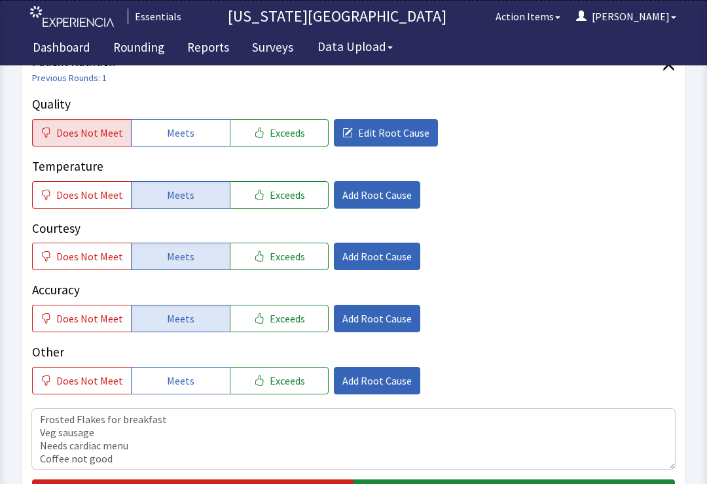
scroll to position [14, 0]
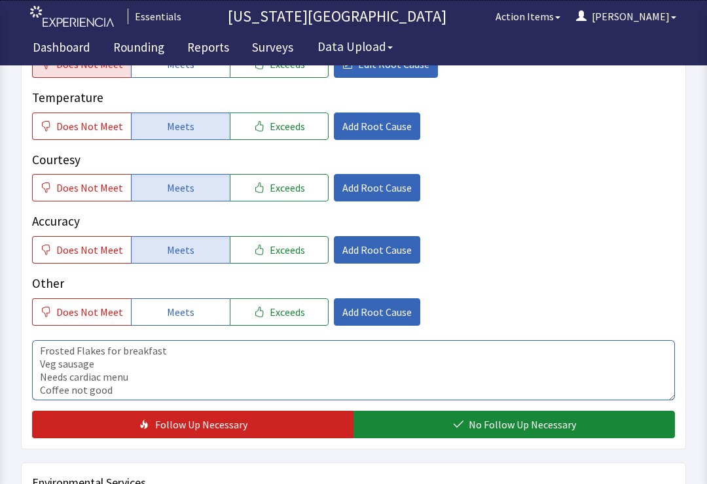
click at [218, 382] on textarea "Frosted Flakes for breakfast Veg sausage Needs cardiac menu Coffee not good" at bounding box center [353, 370] width 642 height 60
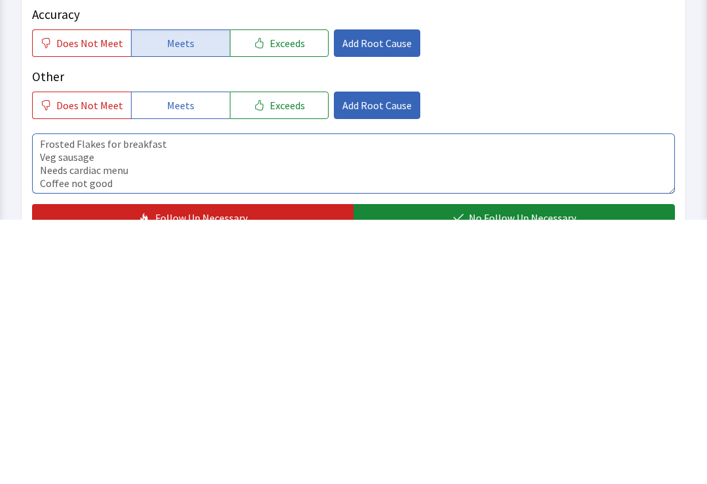
scroll to position [0, 0]
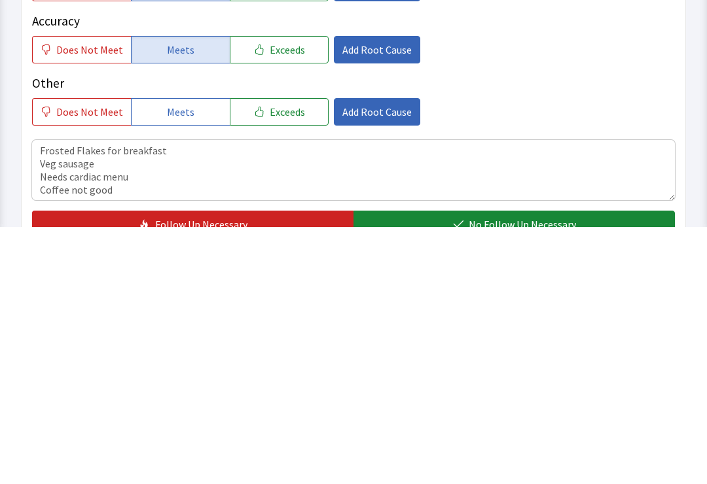
click at [517, 474] on span "No Follow Up Necessary" at bounding box center [521, 482] width 107 height 16
